Goal: Information Seeking & Learning: Find specific page/section

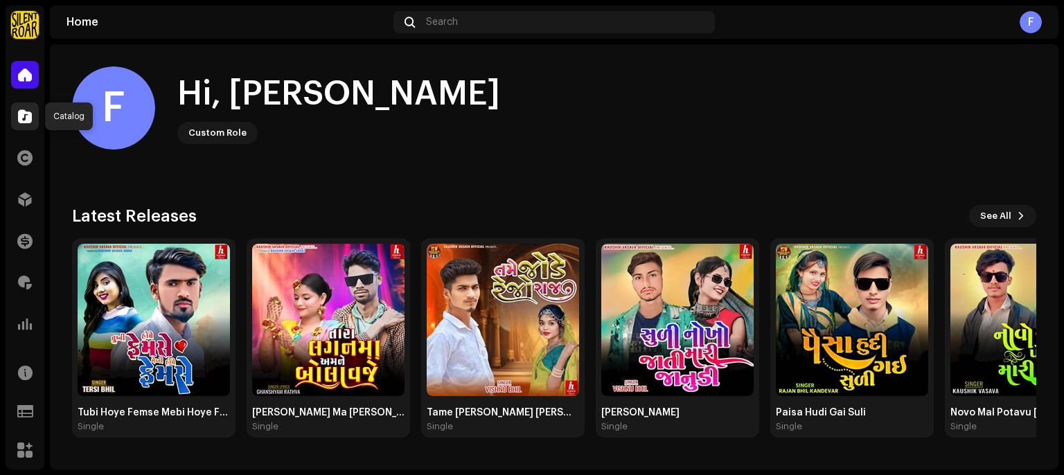
click at [19, 118] on span at bounding box center [25, 116] width 14 height 11
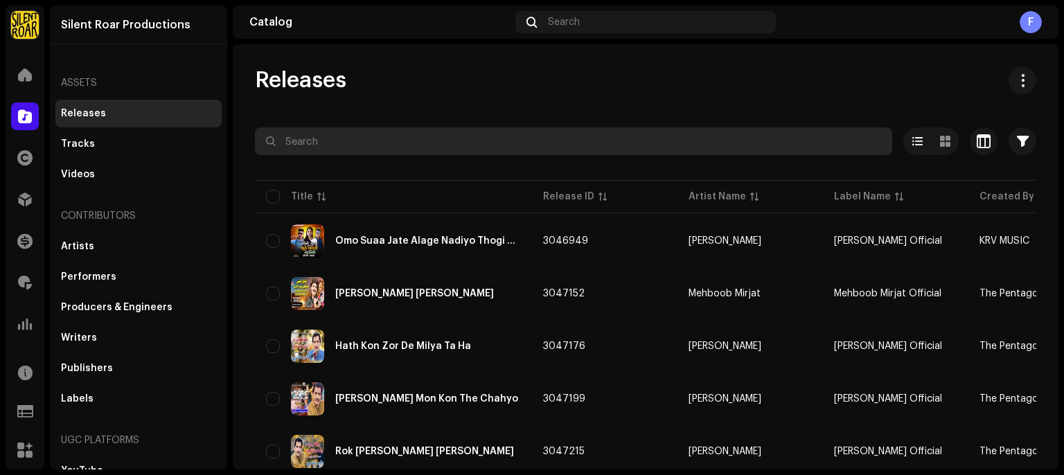
click at [312, 134] on input "text" at bounding box center [573, 141] width 637 height 28
paste input "Soul Light Awakening"
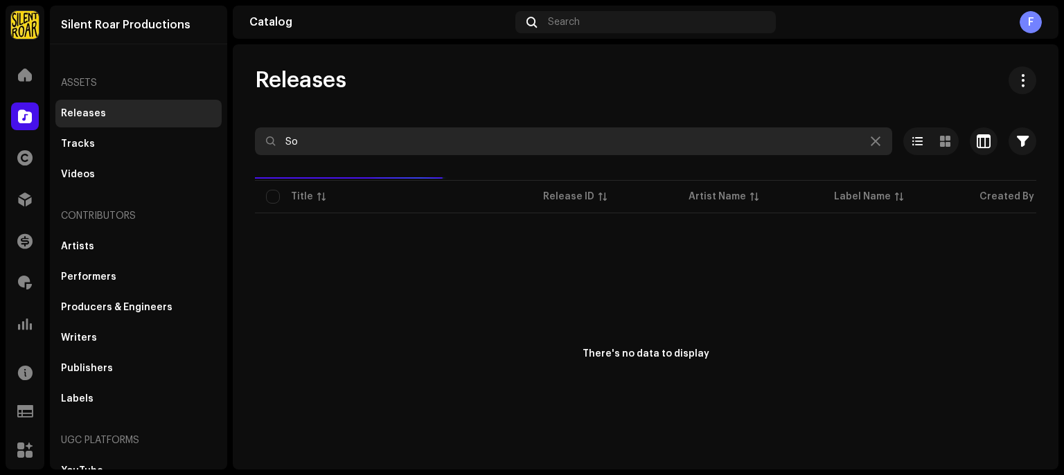
type input "S"
type input "D"
type input "A"
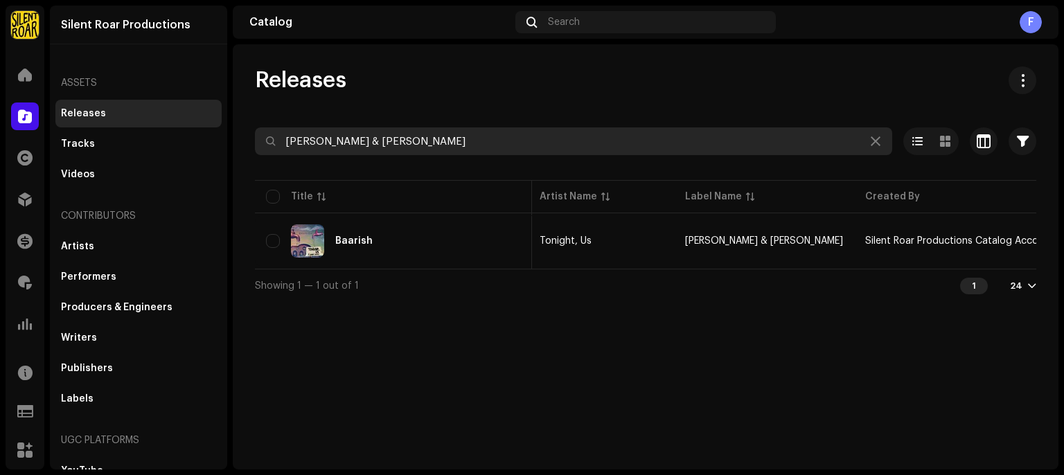
scroll to position [0, 147]
type input "[PERSON_NAME] & [PERSON_NAME]"
drag, startPoint x: 441, startPoint y: 143, endPoint x: 186, endPoint y: 143, distance: 254.3
click at [186, 143] on div "Silent Roar Productions Home Catalog Rights Distribution Finance Royalties Anal…" at bounding box center [532, 237] width 1064 height 475
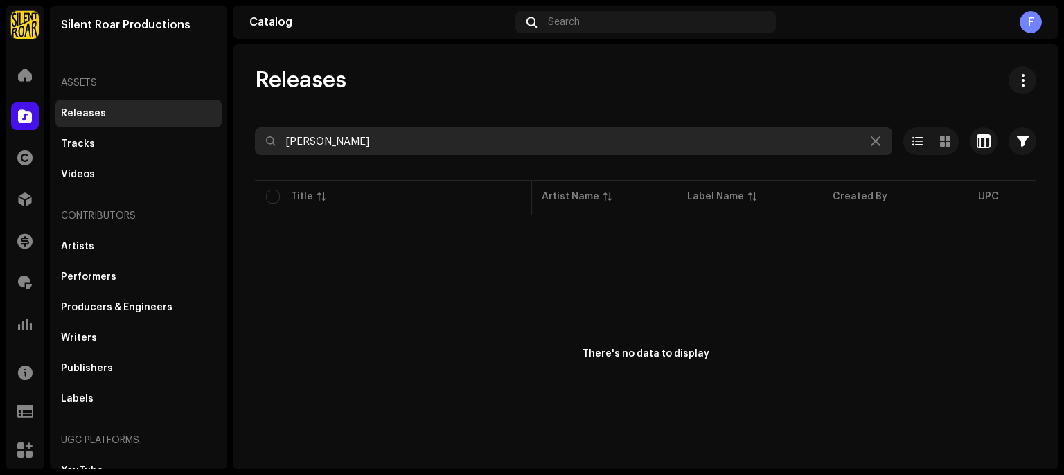
click at [412, 146] on input "[PERSON_NAME]" at bounding box center [573, 141] width 637 height 28
paste input "AB Goswam"
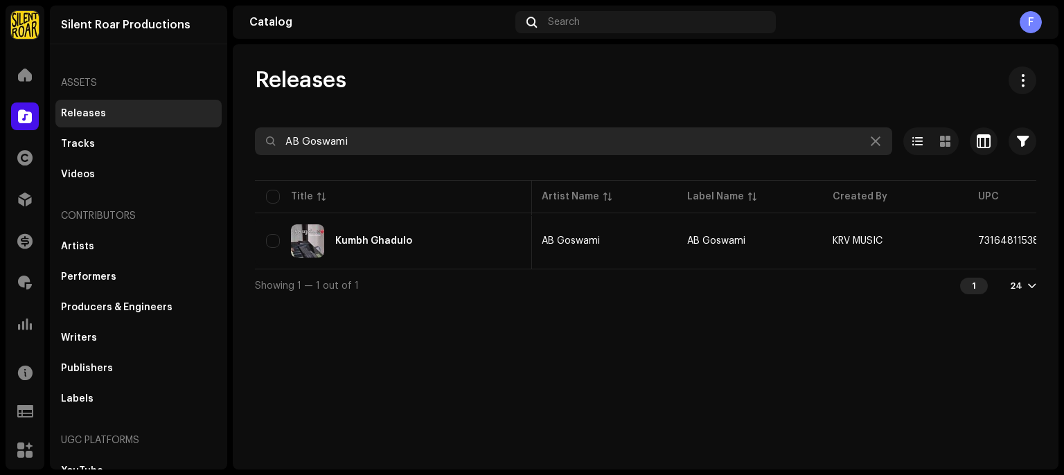
click at [391, 146] on input "AB Goswami" at bounding box center [573, 141] width 637 height 28
paste input "[PERSON_NAME] Music"
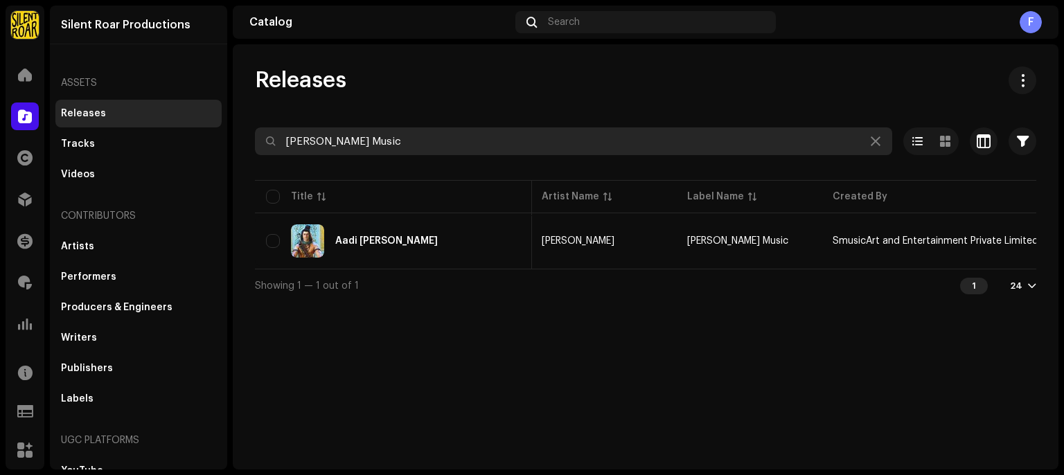
paste input "llama [PERSON_NAME] Ul Qadri"
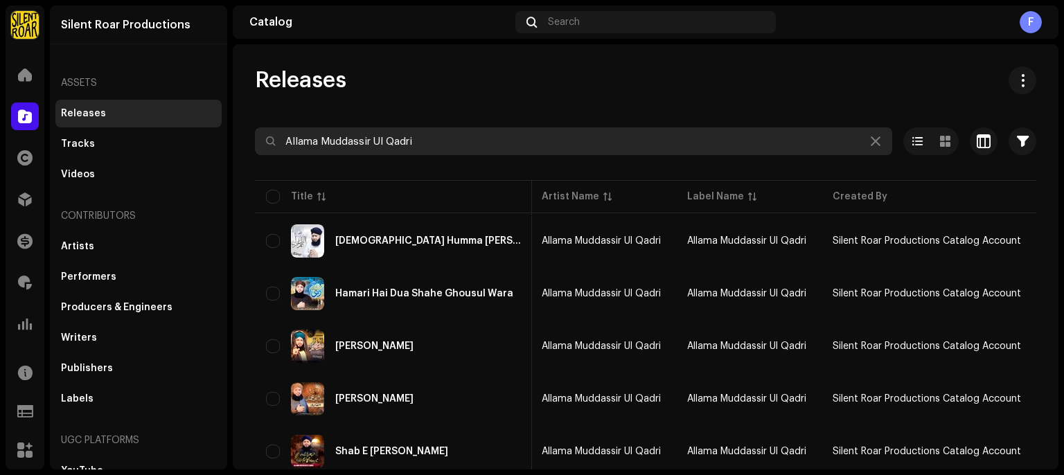
click at [491, 142] on input "Allama Muddassir Ul Qadri" at bounding box center [573, 141] width 637 height 28
paste input "[PERSON_NAME] Official"
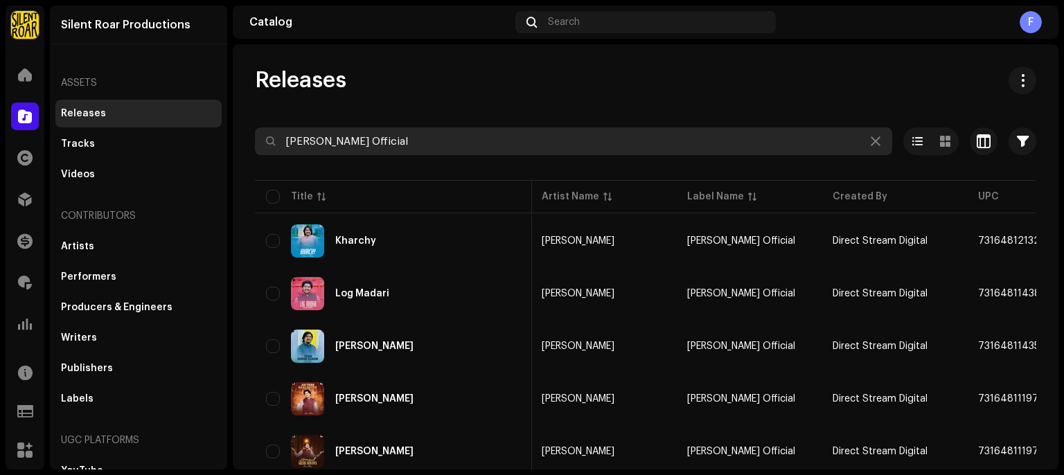
paste input "Grow Digital Telemedia"
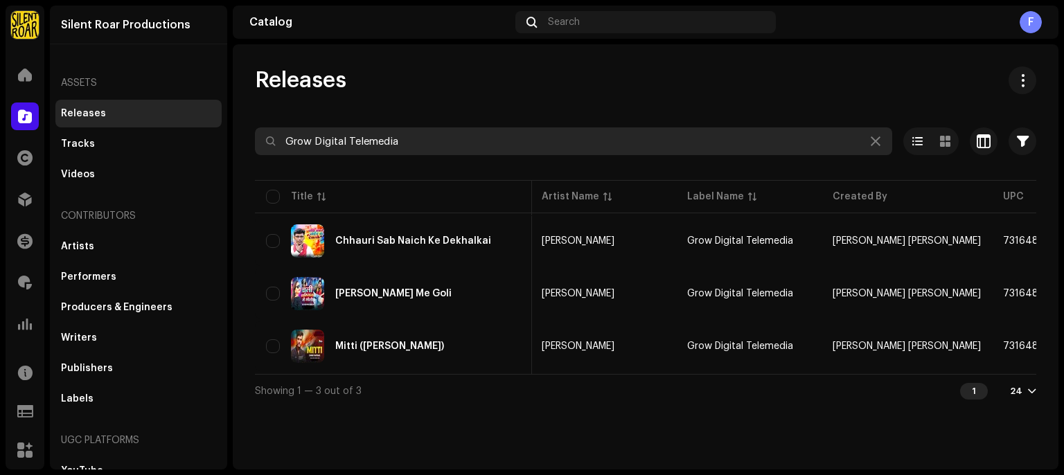
paste input "Hafiz [PERSON_NAME] Qadri"
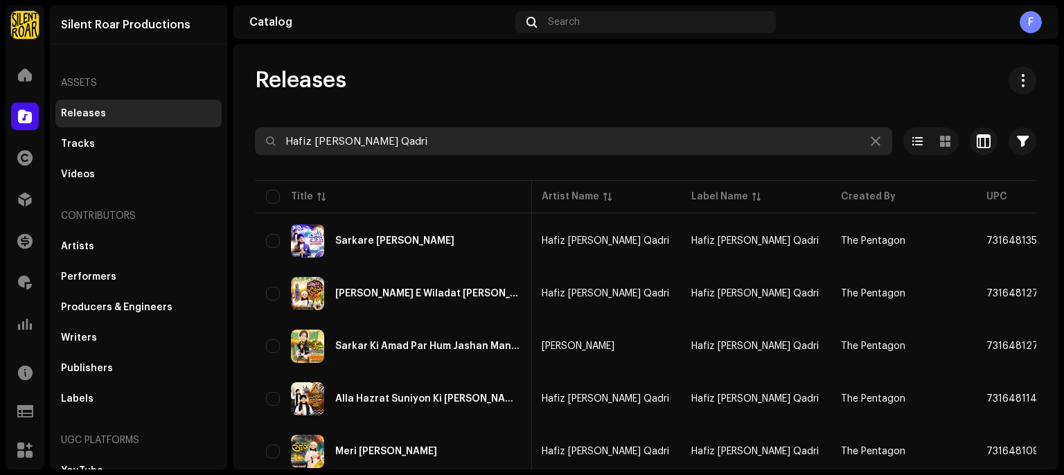
paste input "[PERSON_NAME] [PERSON_NAME] Official"
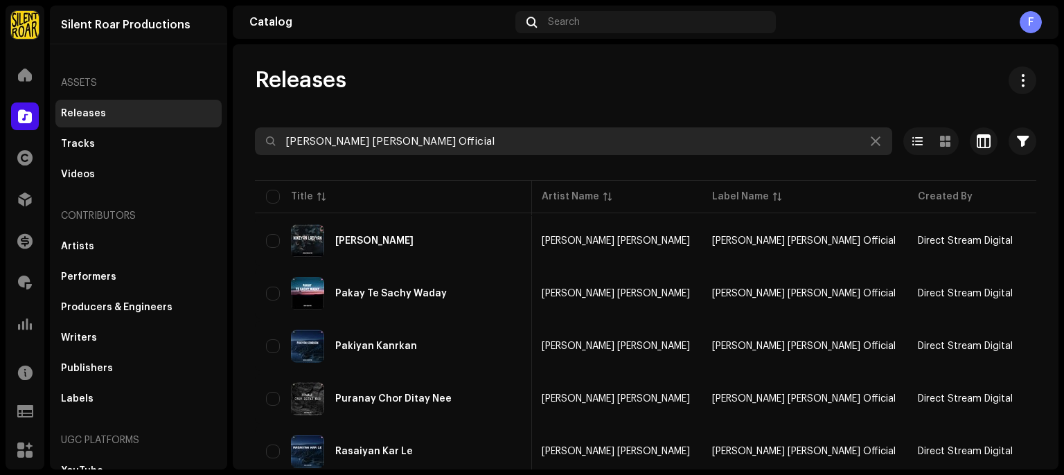
paste input "Kharik Production"
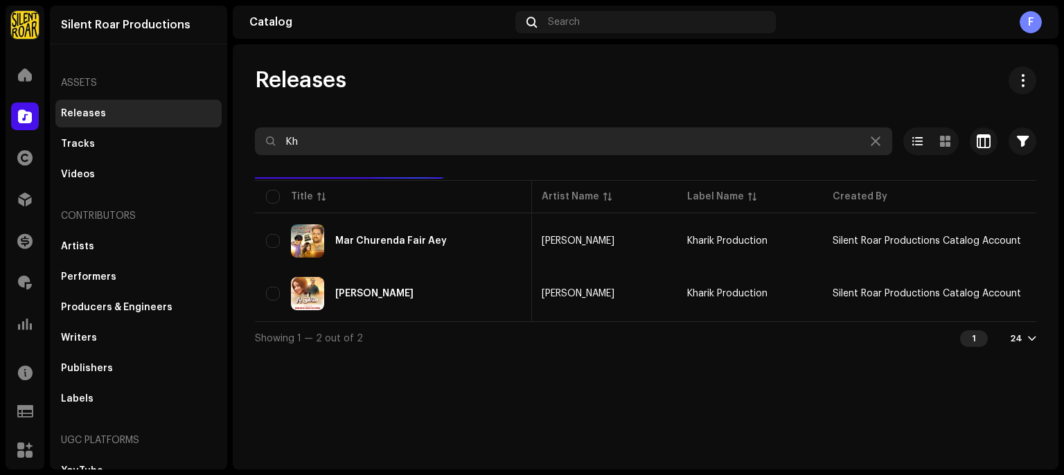
type input "K"
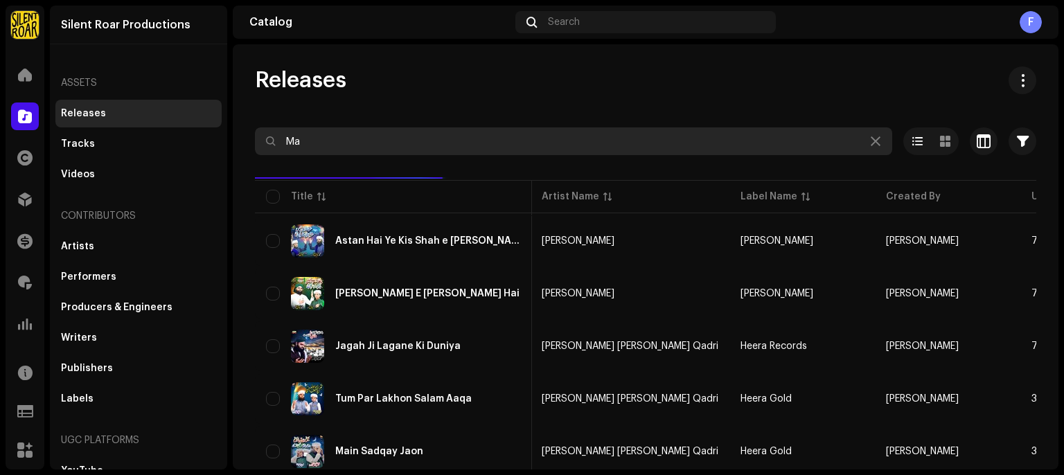
type input "M"
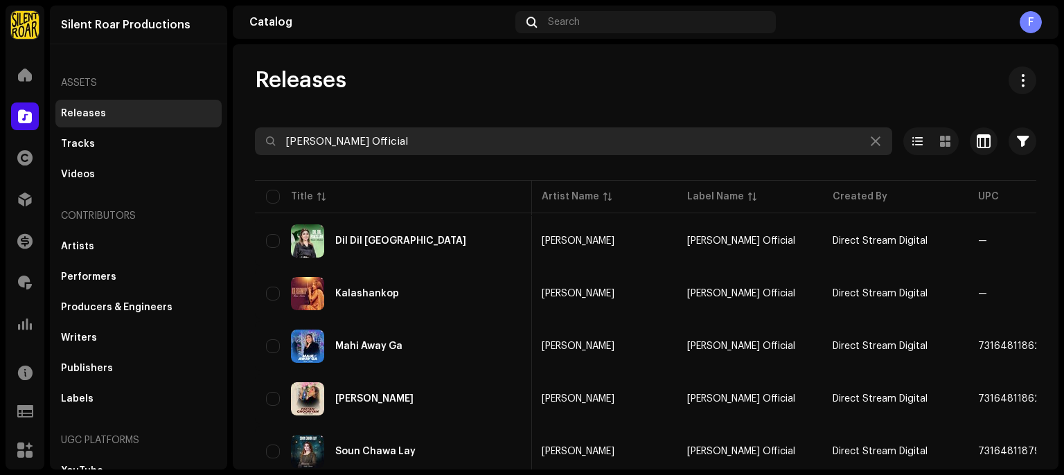
paste input "[PERSON_NAME]"
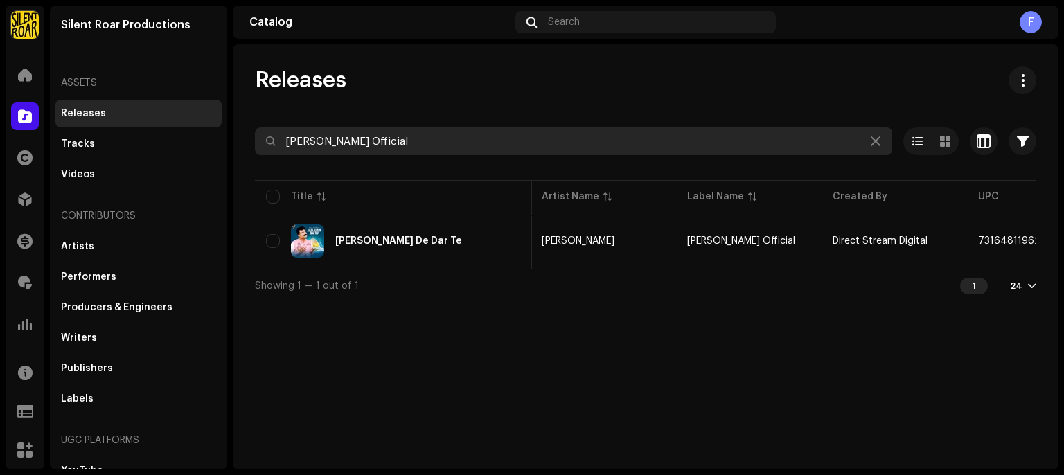
paste input "PK DIGITAL STUDIO"
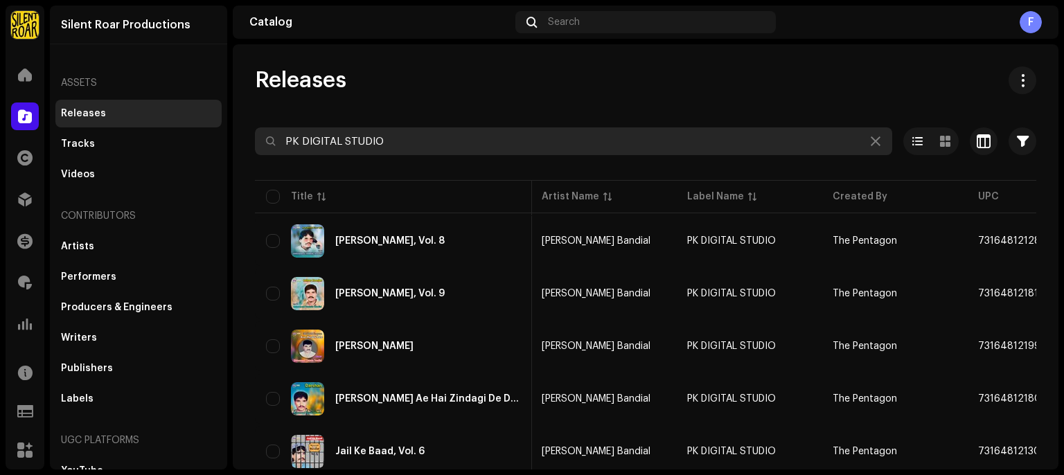
paste input "rayag Music Official"
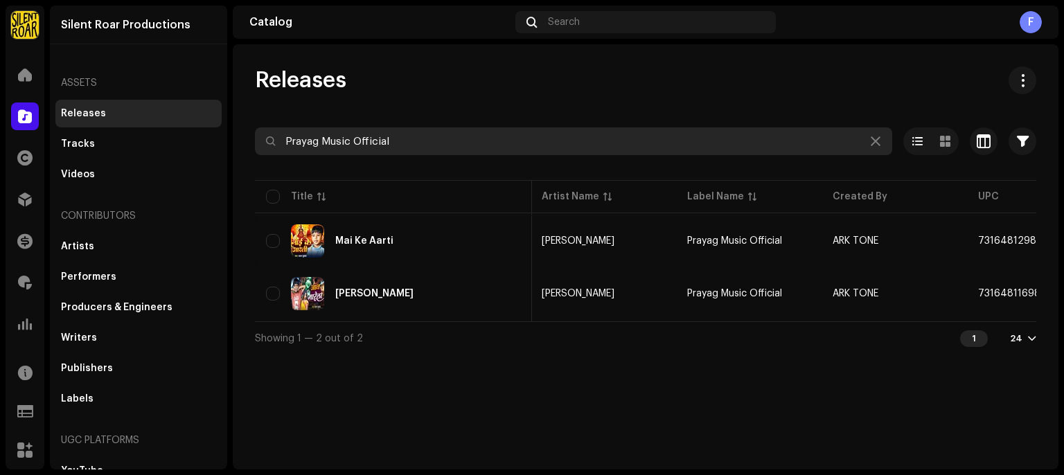
paste input "Qaiser Studio"
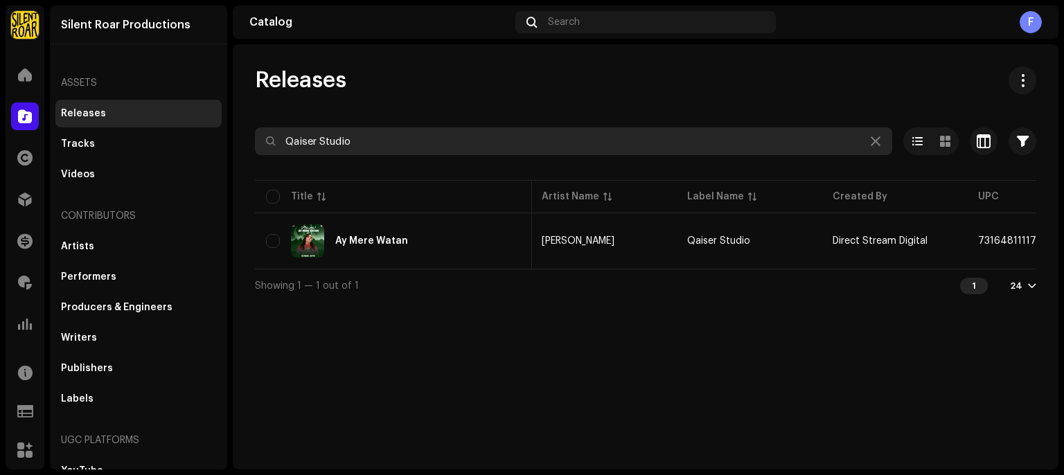
paste input "ri [PERSON_NAME]"
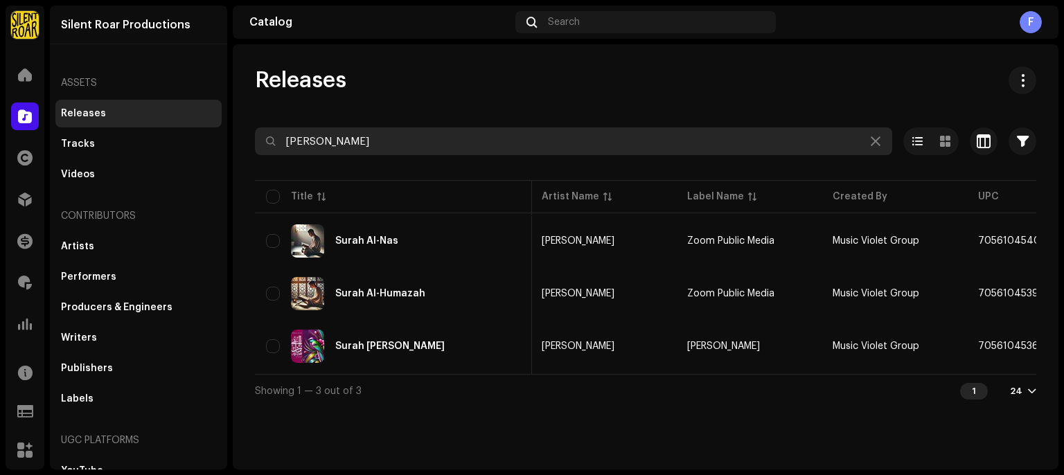
paste input "[PERSON_NAME] Films Gujarati"
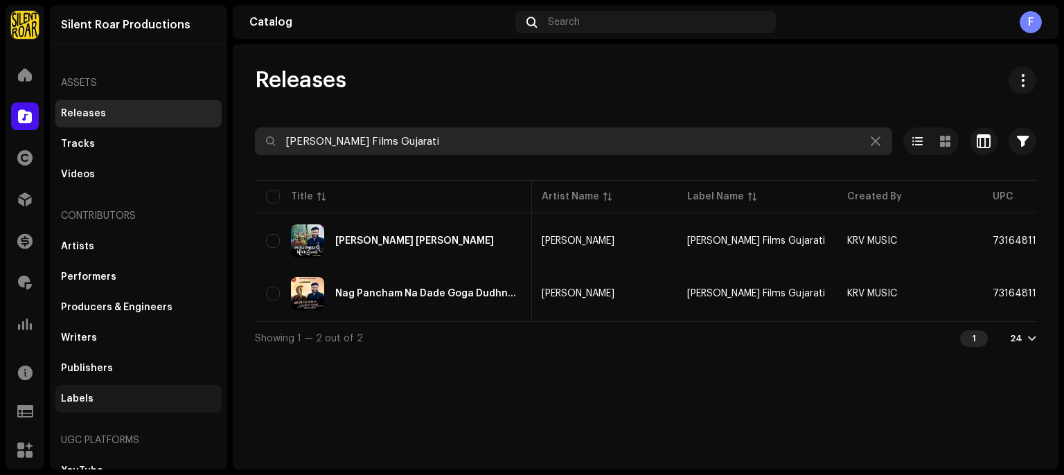
paste input "[PERSON_NAME] [PERSON_NAME] Official"
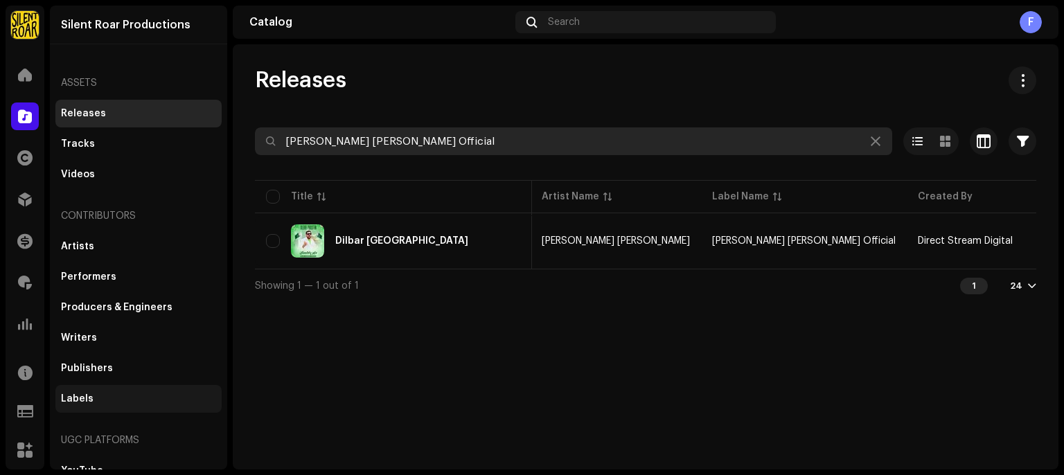
paste input "yed [PERSON_NAME] [PERSON_NAME]"
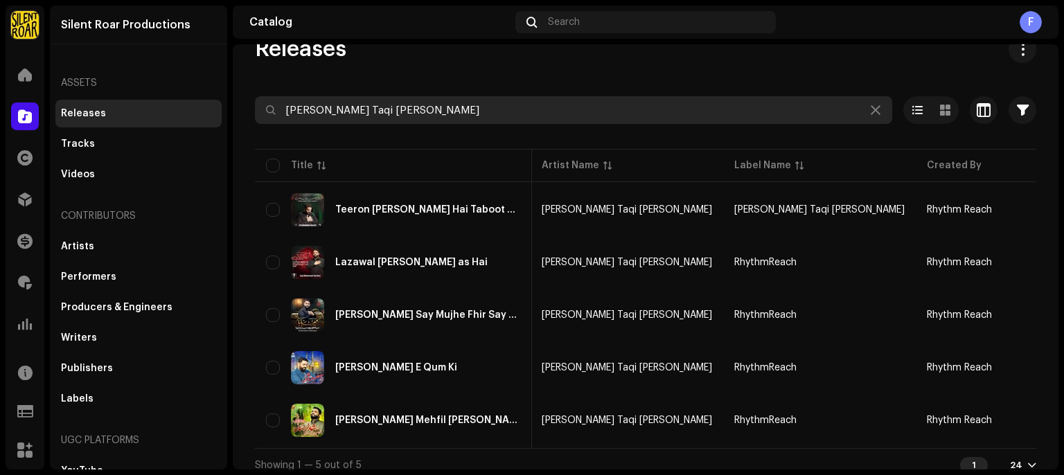
scroll to position [49, 0]
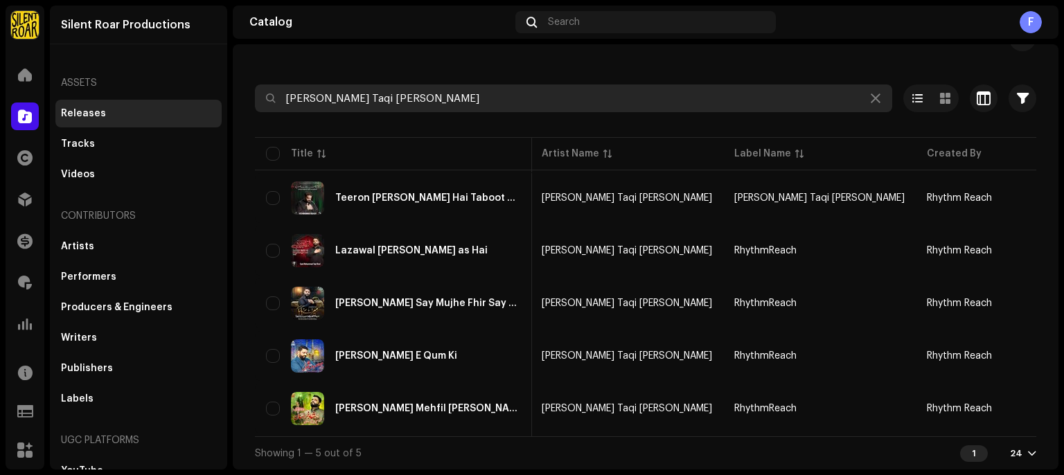
paste input "Tiny Tunes and Tales"
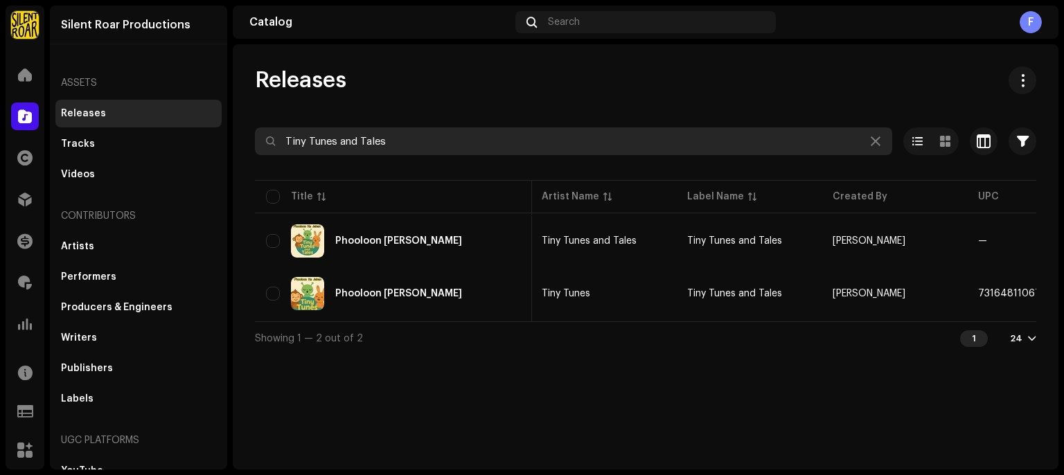
paste input "[PERSON_NAME] Official"
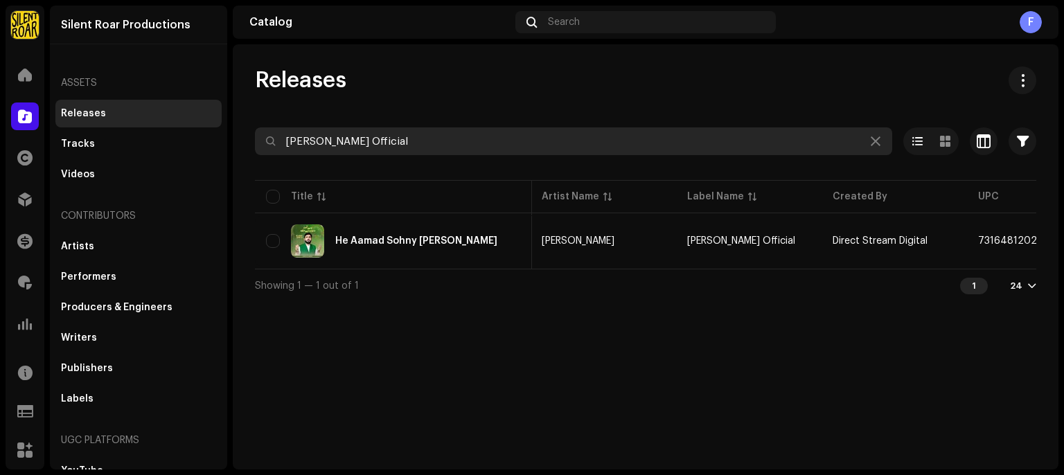
paste input "Badar [GEOGRAPHIC_DATA]"
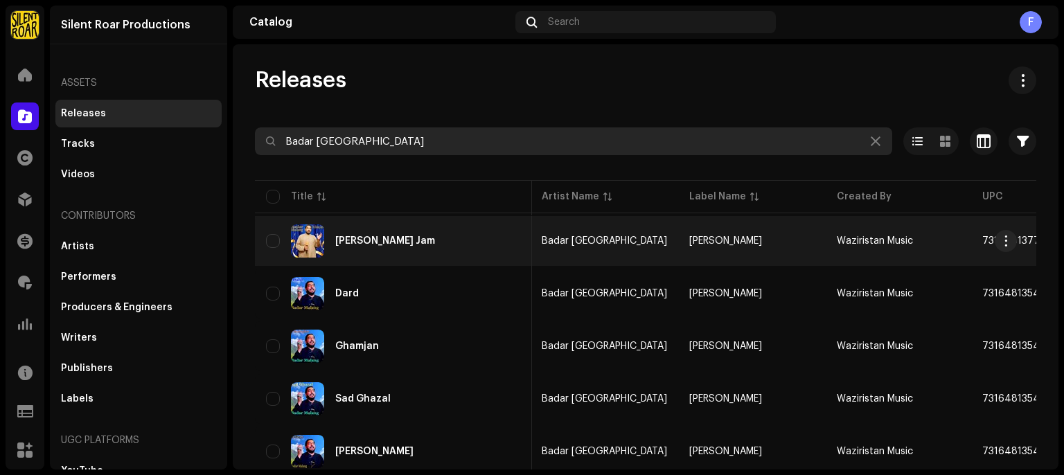
paste input "havesh Dj Radhanpur"
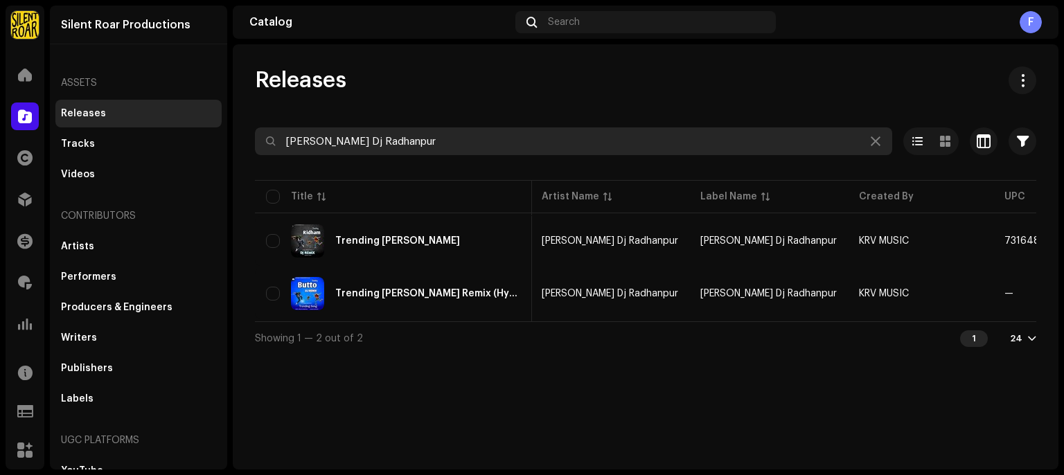
paste input "[PERSON_NAME][DATE]"
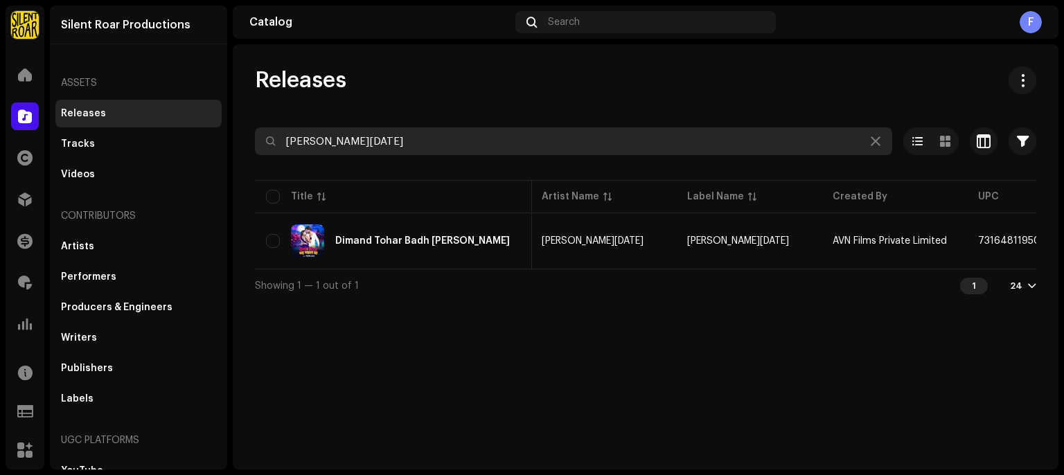
paste input "[PERSON_NAME]"
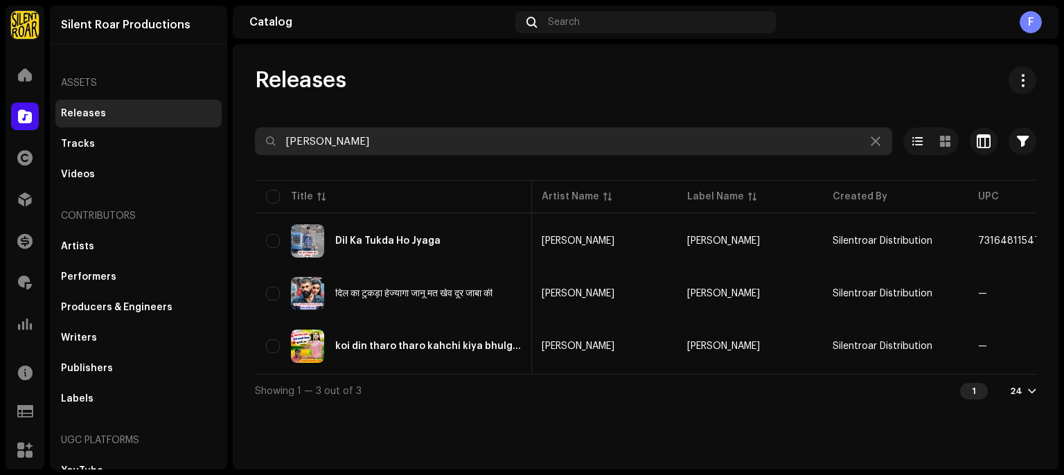
paste input "[PERSON_NAME] Production"
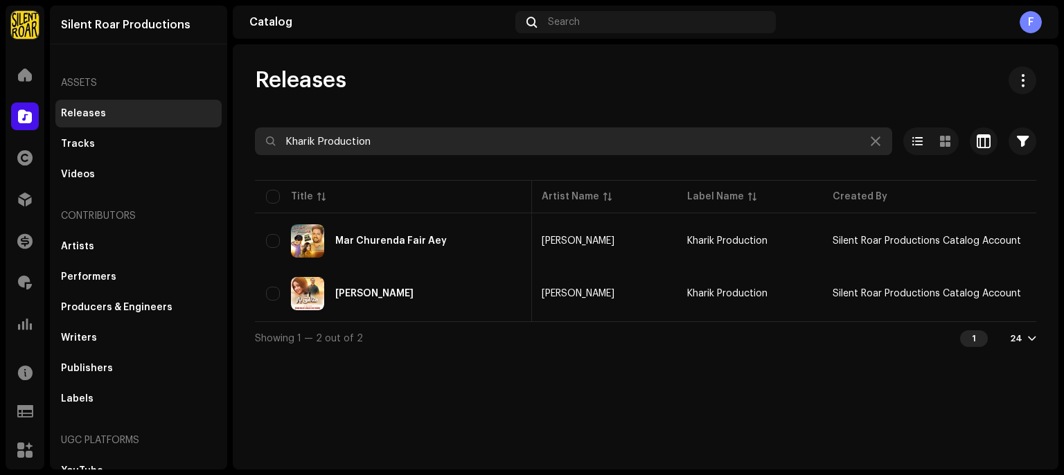
paste input "[PERSON_NAME]"
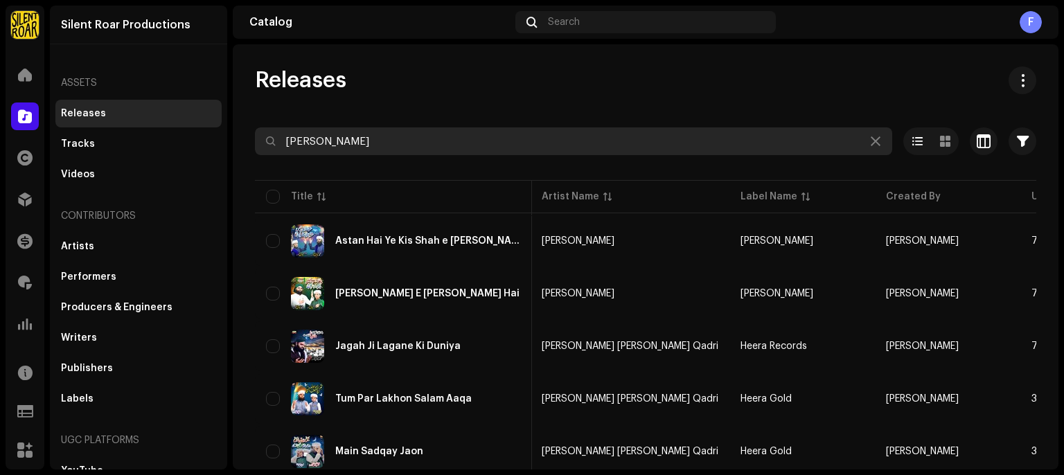
paste input "[PERSON_NAME] [PERSON_NAME] Official"
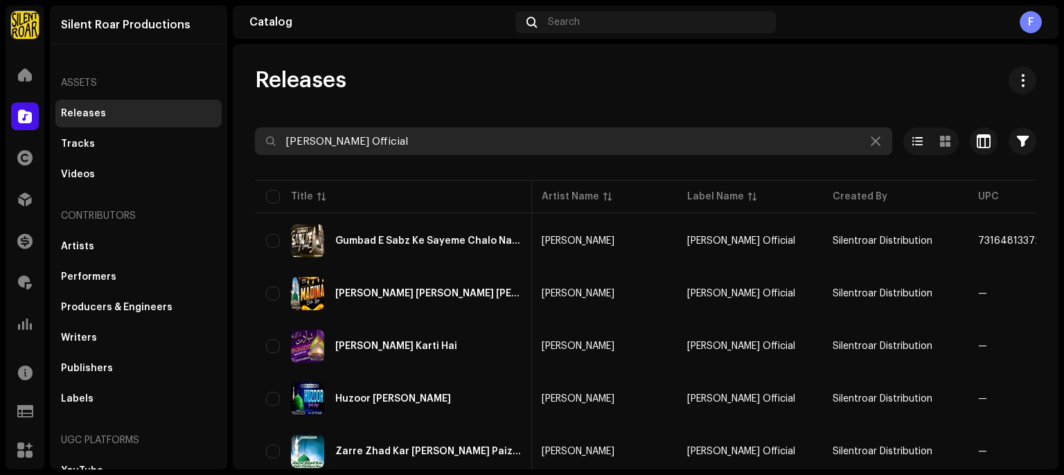
paste input "PB Antigas"
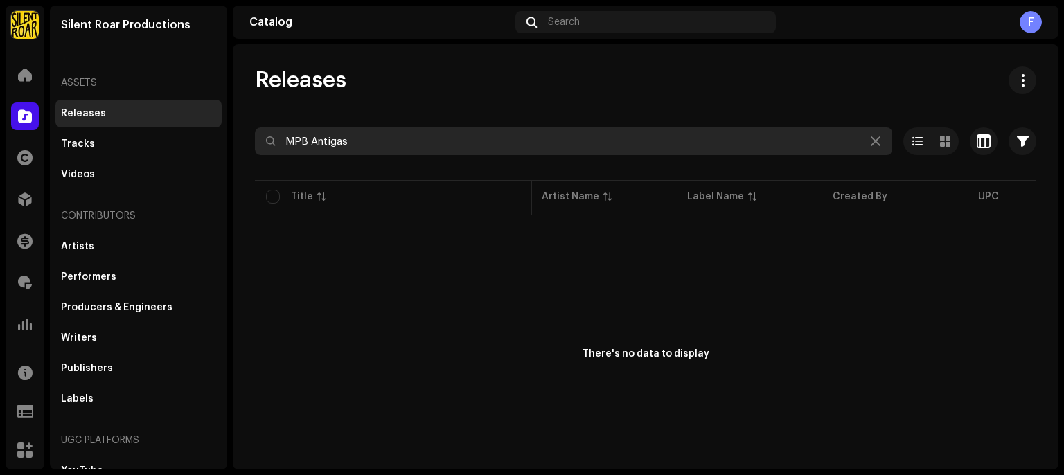
paste input "NR Record"
paste input "TV Cassette"
paste input "Record's"
paste input "[PERSON_NAME] Official"
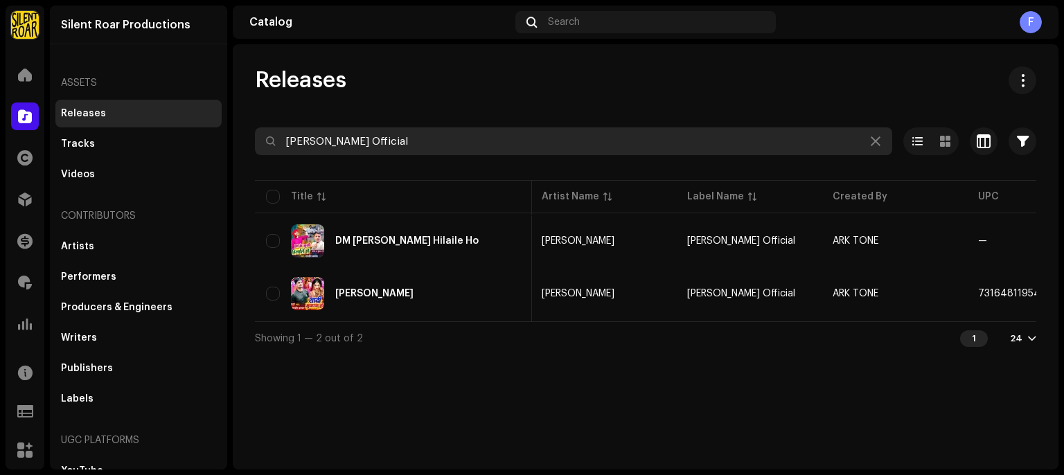
paste input "za [PERSON_NAME]"
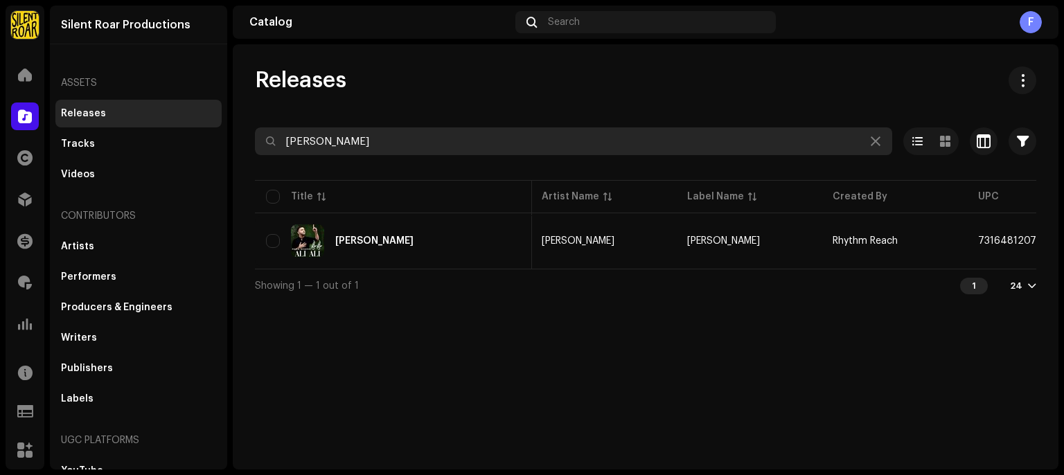
paste input "Sinoxis Music Group"
paste input "Tiny Tunes and Tales"
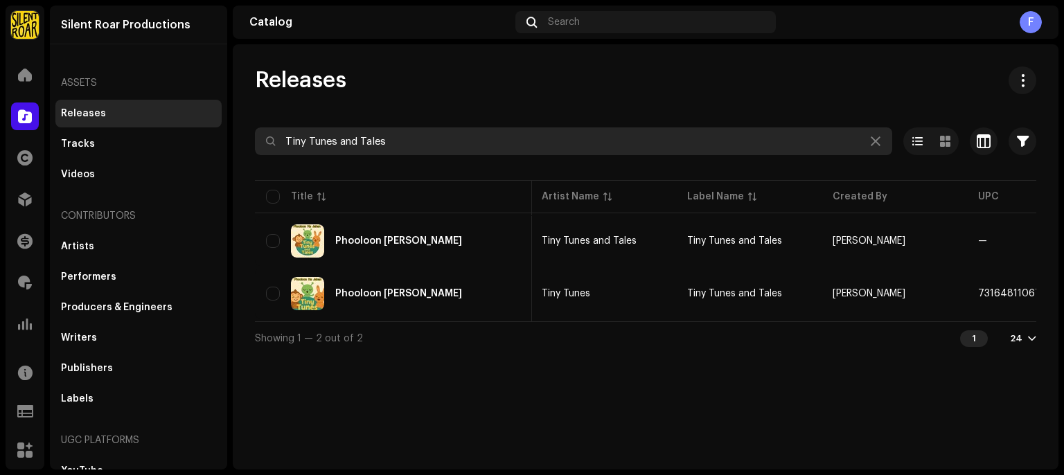
type input "Tiny Tunes and Tales"
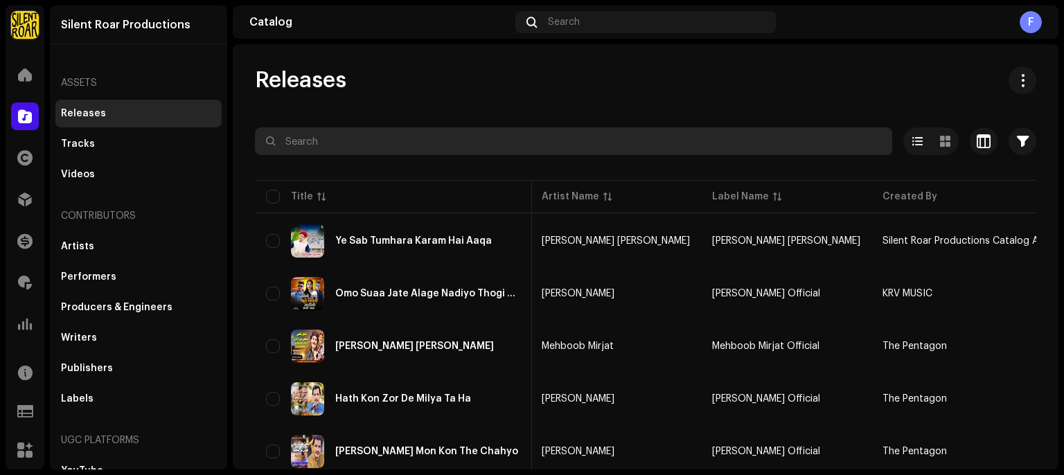
paste input "[PERSON_NAME] Official"
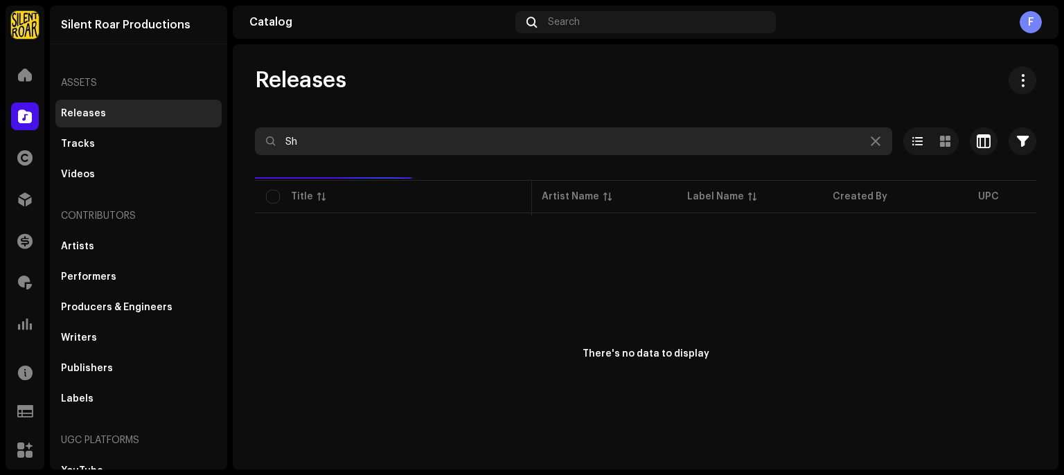
type input "S"
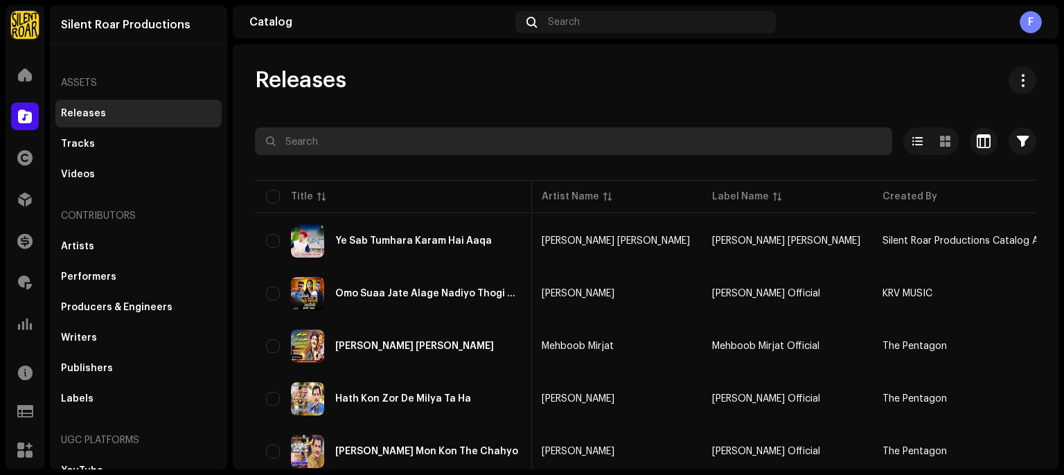
click at [414, 150] on input "text" at bounding box center [573, 141] width 637 height 28
paste input "Hi-Tech [DEMOGRAPHIC_DATA] Naat"
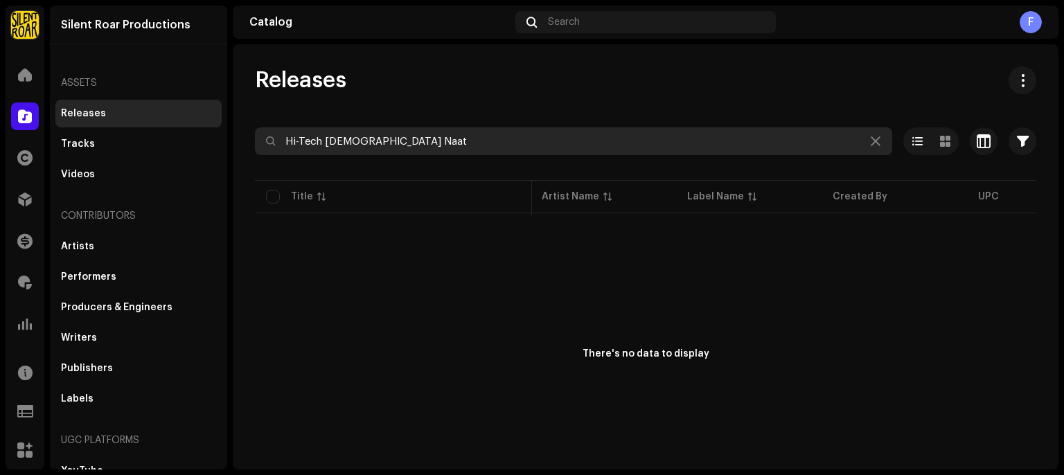
click at [300, 138] on input "Hi-Tech [DEMOGRAPHIC_DATA] Naat" at bounding box center [573, 141] width 637 height 28
click at [399, 143] on input "Hi Tech [DEMOGRAPHIC_DATA] Naat" at bounding box center [573, 141] width 637 height 28
type input "H"
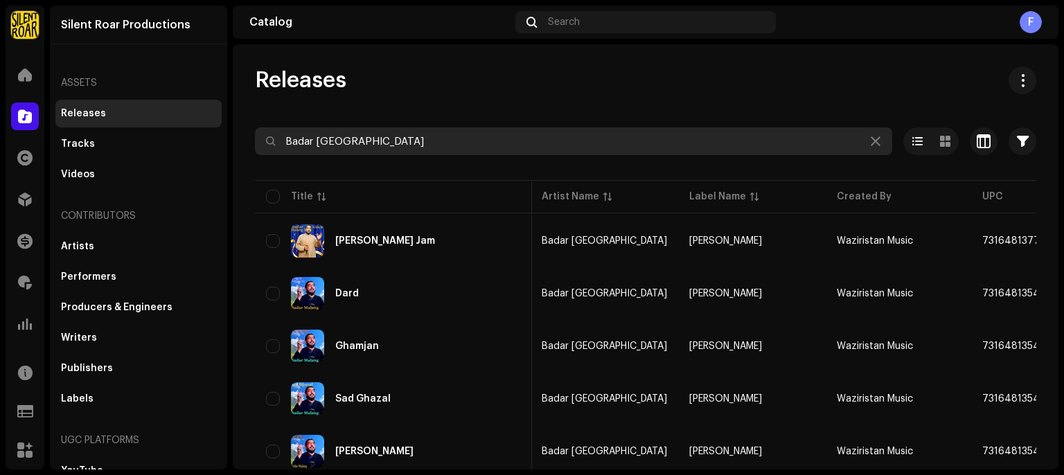
type input "Badar [GEOGRAPHIC_DATA]"
